Goal: Transaction & Acquisition: Obtain resource

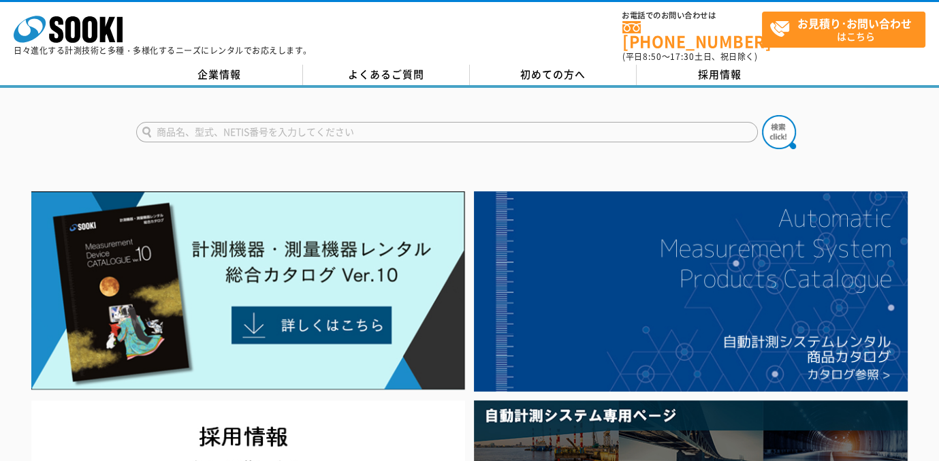
click at [307, 123] on input "text" at bounding box center [447, 132] width 622 height 20
type input "e"
type input "塩素ガス"
click at [762, 115] on button at bounding box center [779, 132] width 34 height 34
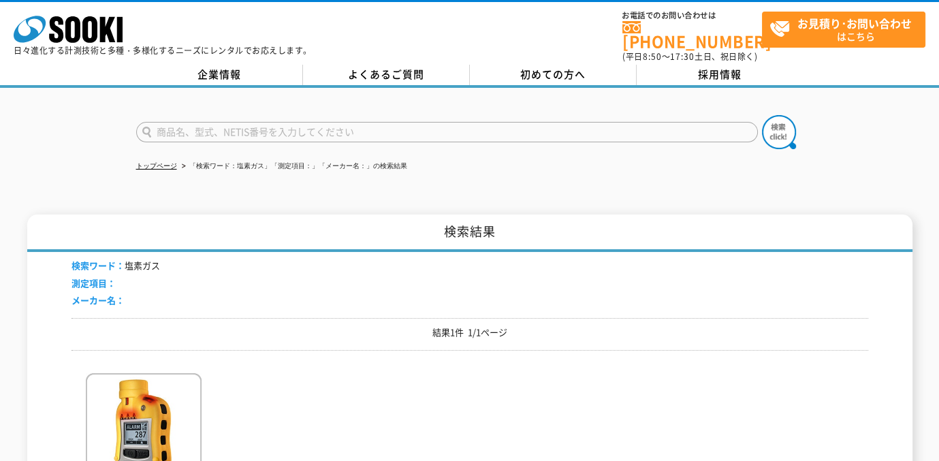
scroll to position [272, 0]
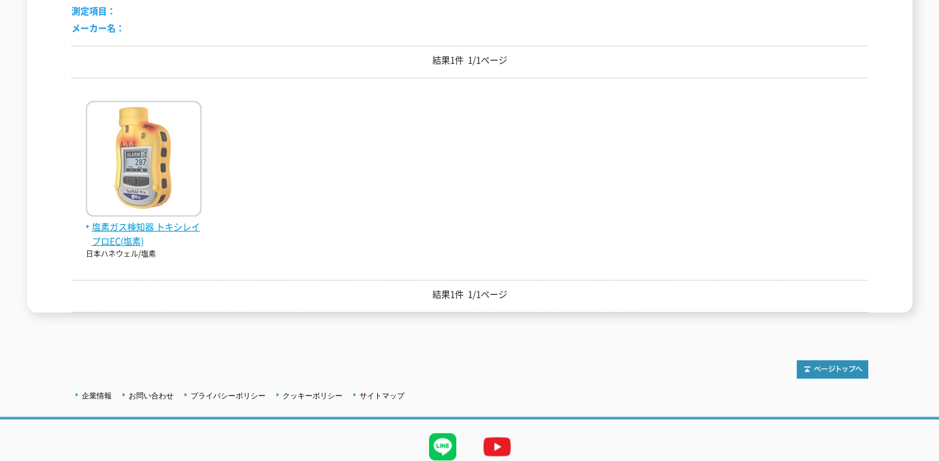
click at [159, 176] on img at bounding box center [144, 160] width 116 height 119
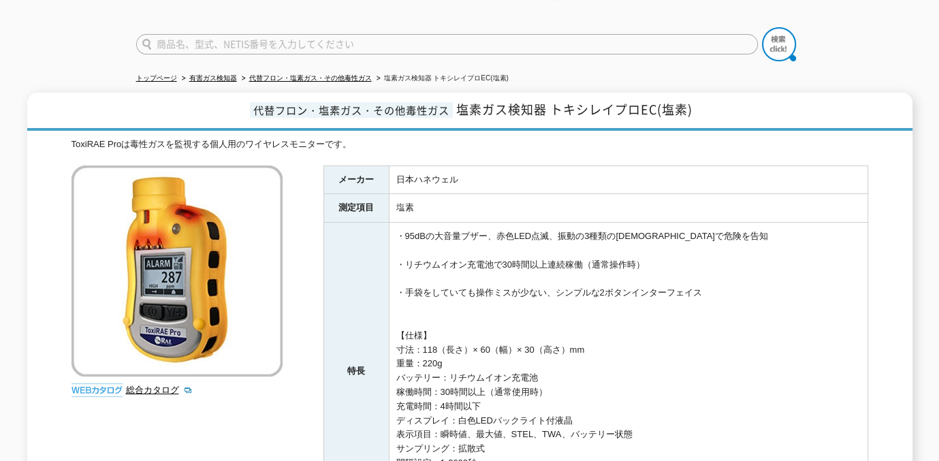
scroll to position [68, 0]
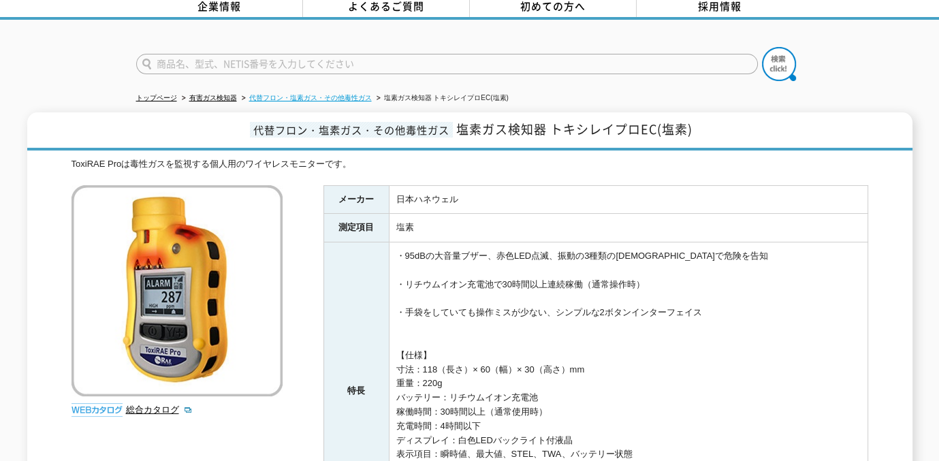
click at [357, 94] on link "代替フロン・塩素ガス・その他毒性ガス" at bounding box center [310, 97] width 123 height 7
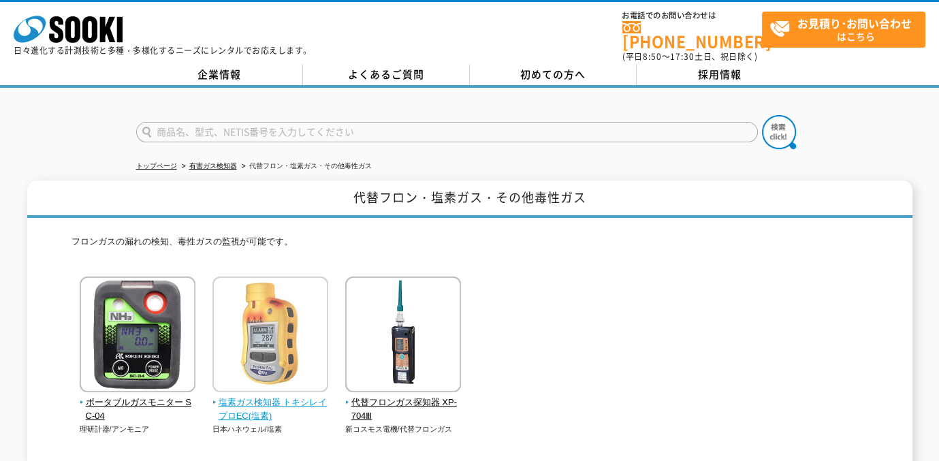
click at [295, 338] on img at bounding box center [270, 335] width 116 height 119
